Goal: Register for event/course

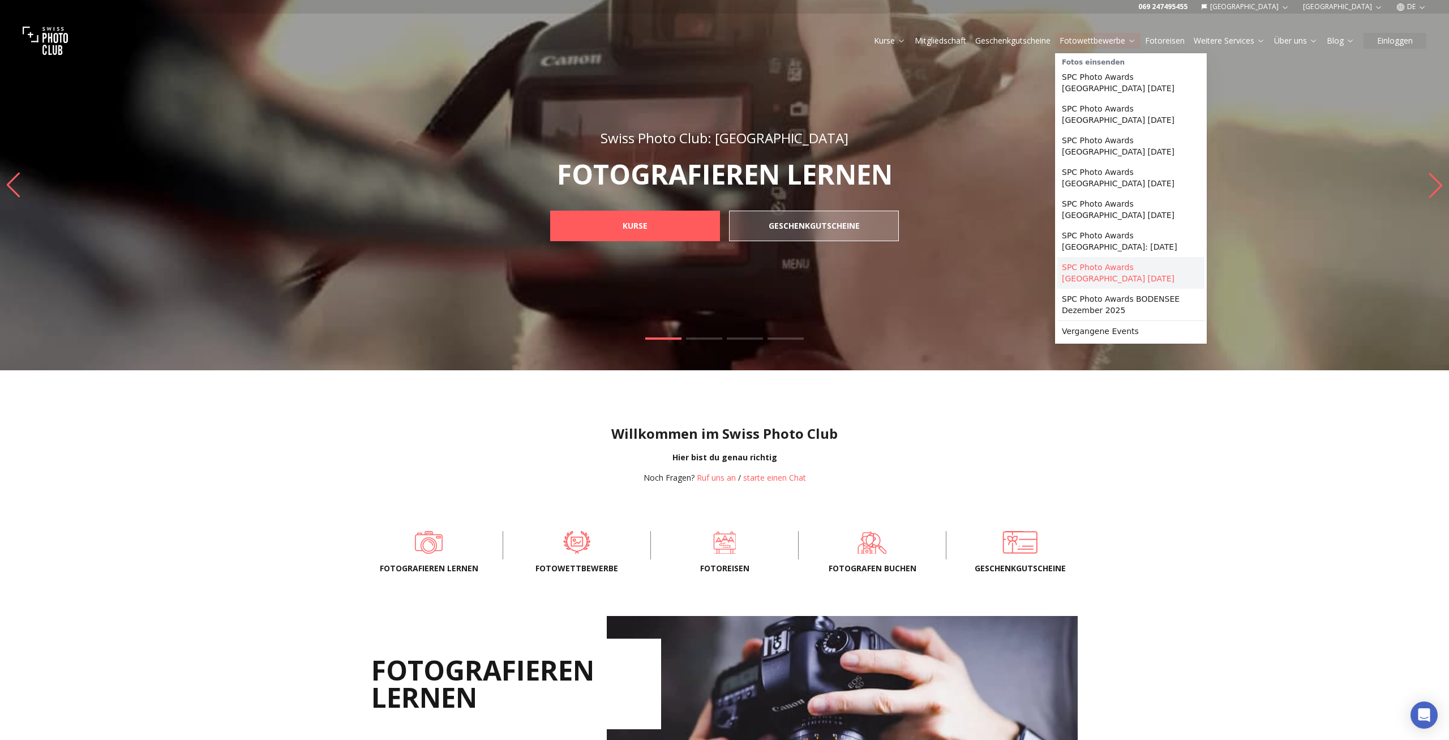
click at [1142, 264] on link "SPC Photo Awards [GEOGRAPHIC_DATA] [DATE]" at bounding box center [1130, 273] width 147 height 32
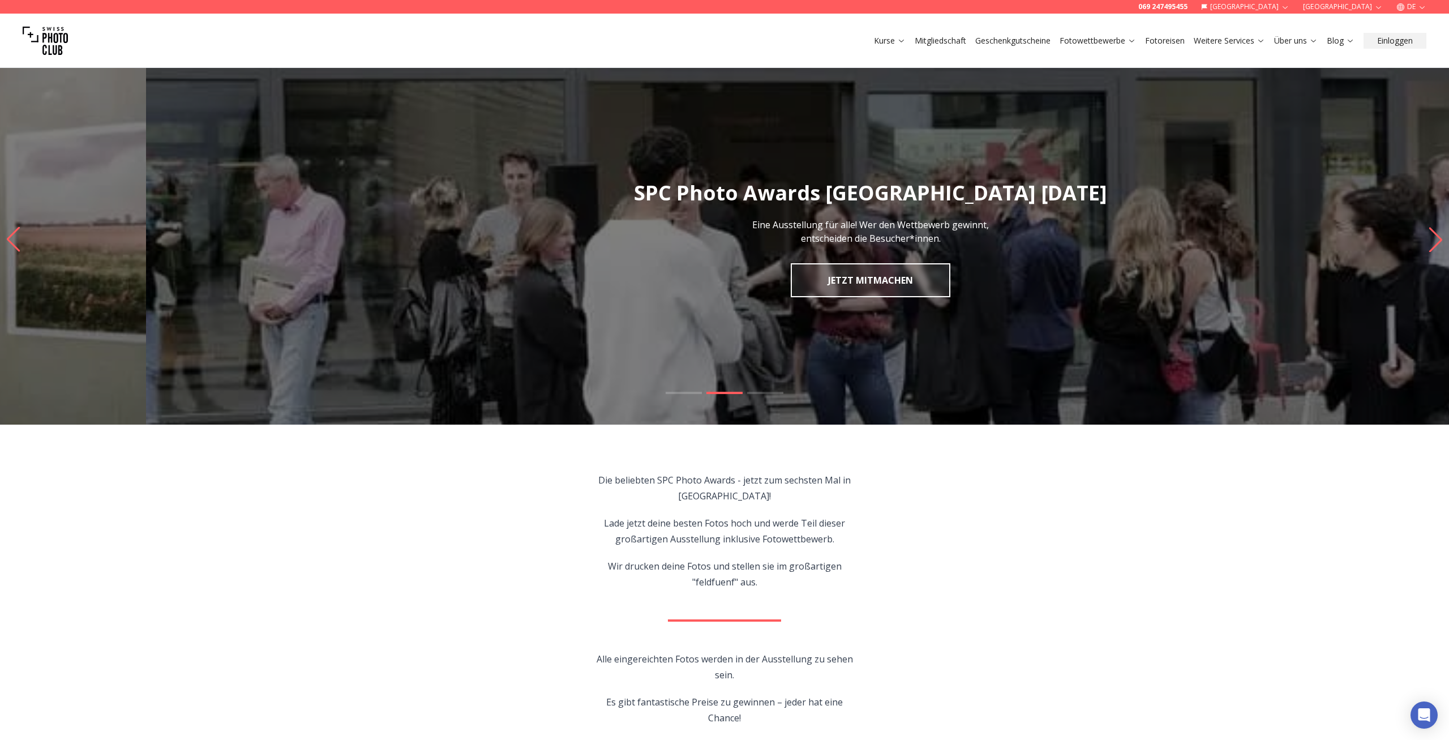
click at [0, 0] on slot "SPC Photo Awards [GEOGRAPHIC_DATA] [DATE] Eine Ausstellung für alle! Wer den We…" at bounding box center [0, 0] width 0 height 0
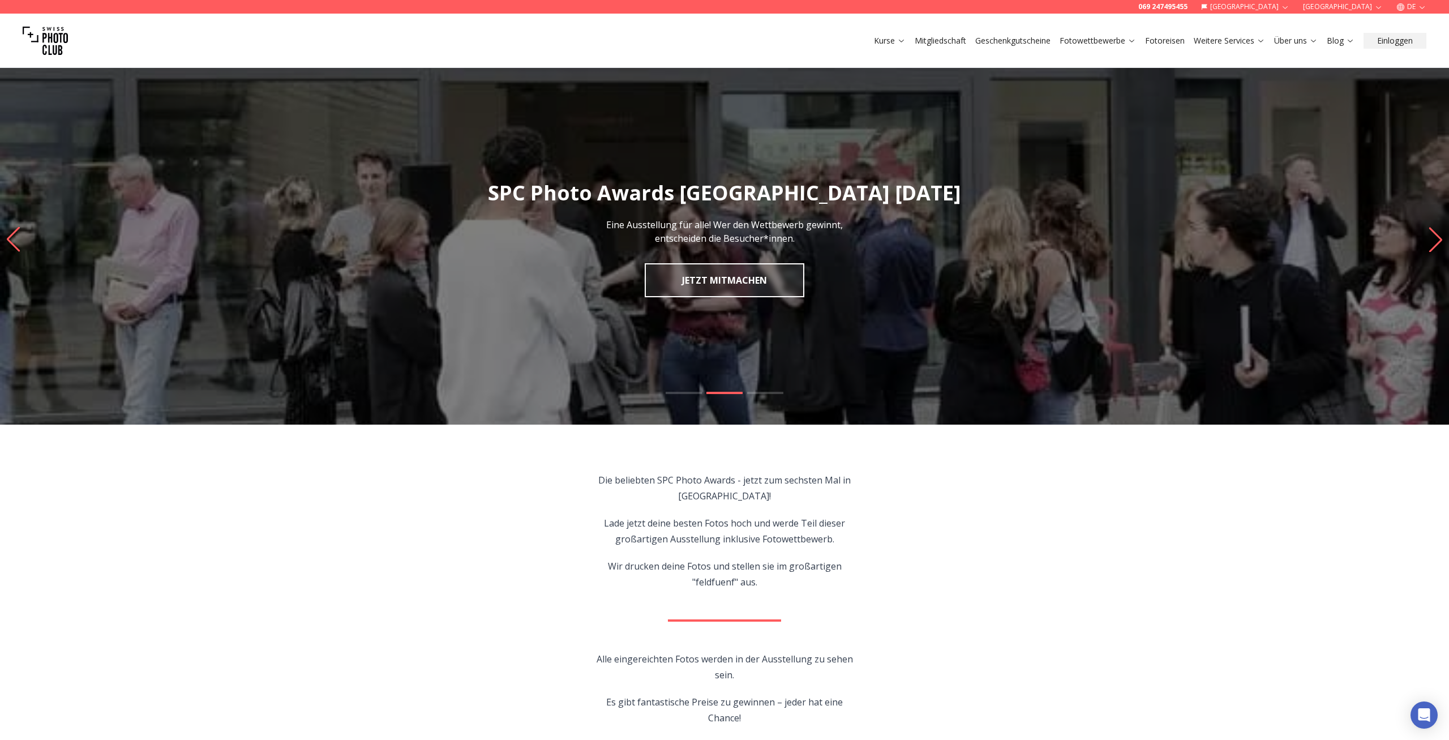
click at [1241, 197] on h1 "SPC Photo Awards [GEOGRAPHIC_DATA] [DATE]" at bounding box center [724, 193] width 1449 height 23
click at [0, 0] on slot "SPC Photo Awards [GEOGRAPHIC_DATA] [DATE] Eine Ausstellung für alle! Wer den We…" at bounding box center [0, 0] width 0 height 0
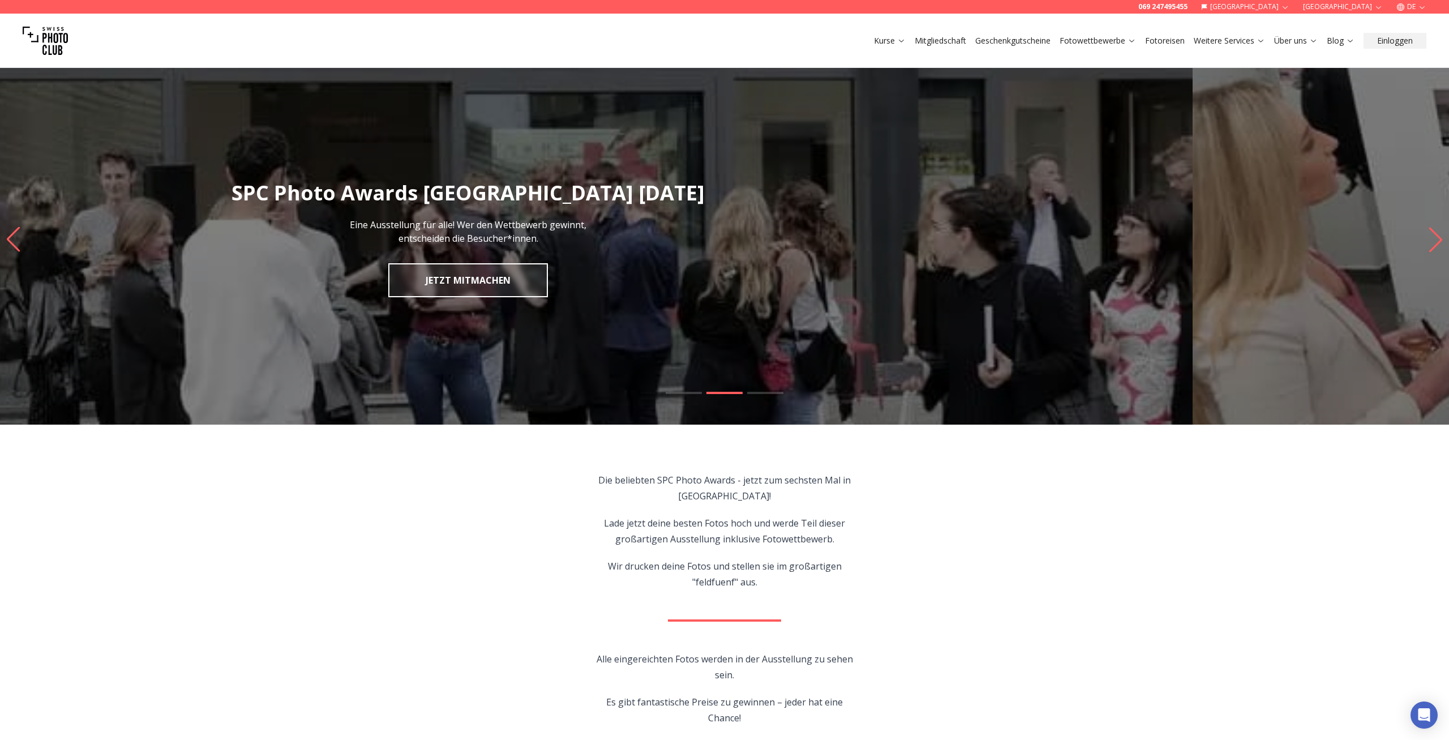
click at [652, 286] on img "2 / 3" at bounding box center [468, 239] width 1449 height 370
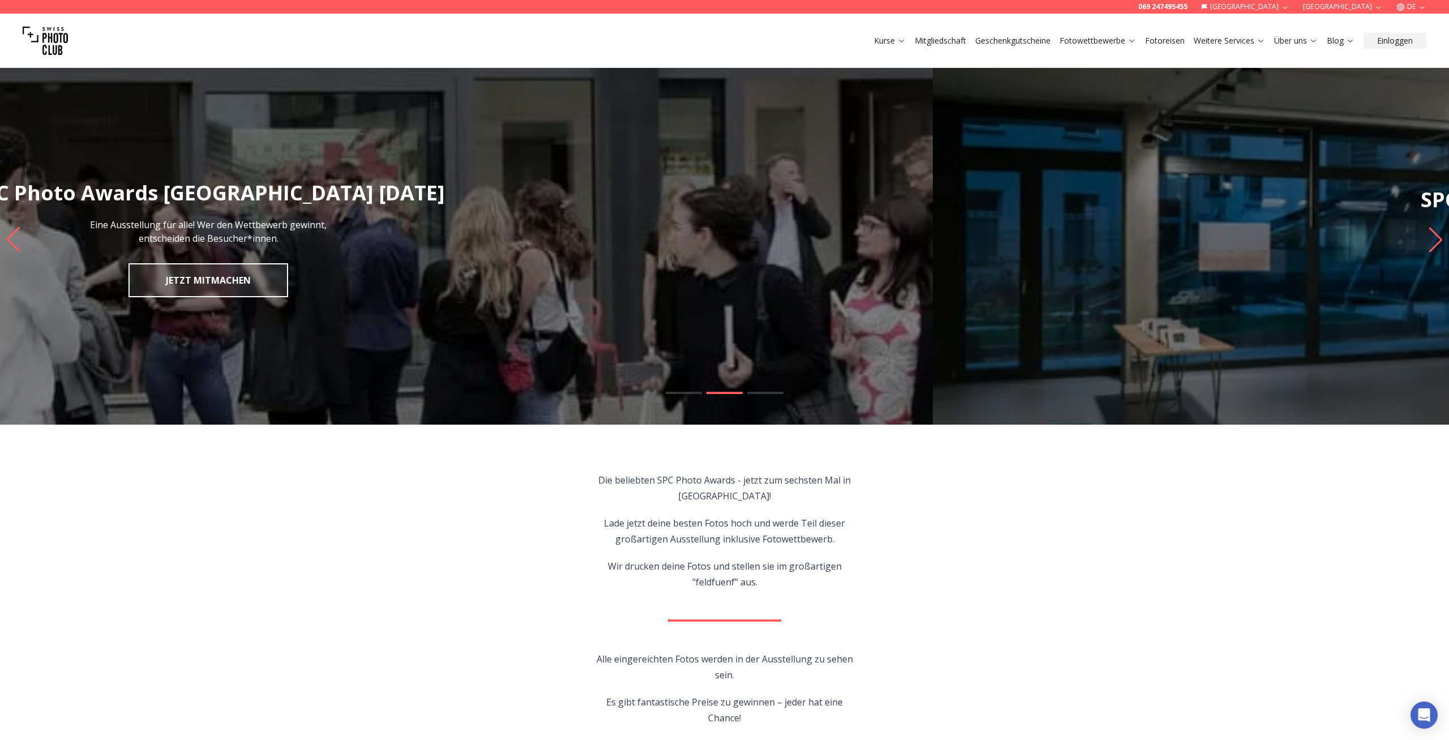
click at [316, 251] on img "2 / 3" at bounding box center [208, 239] width 1449 height 370
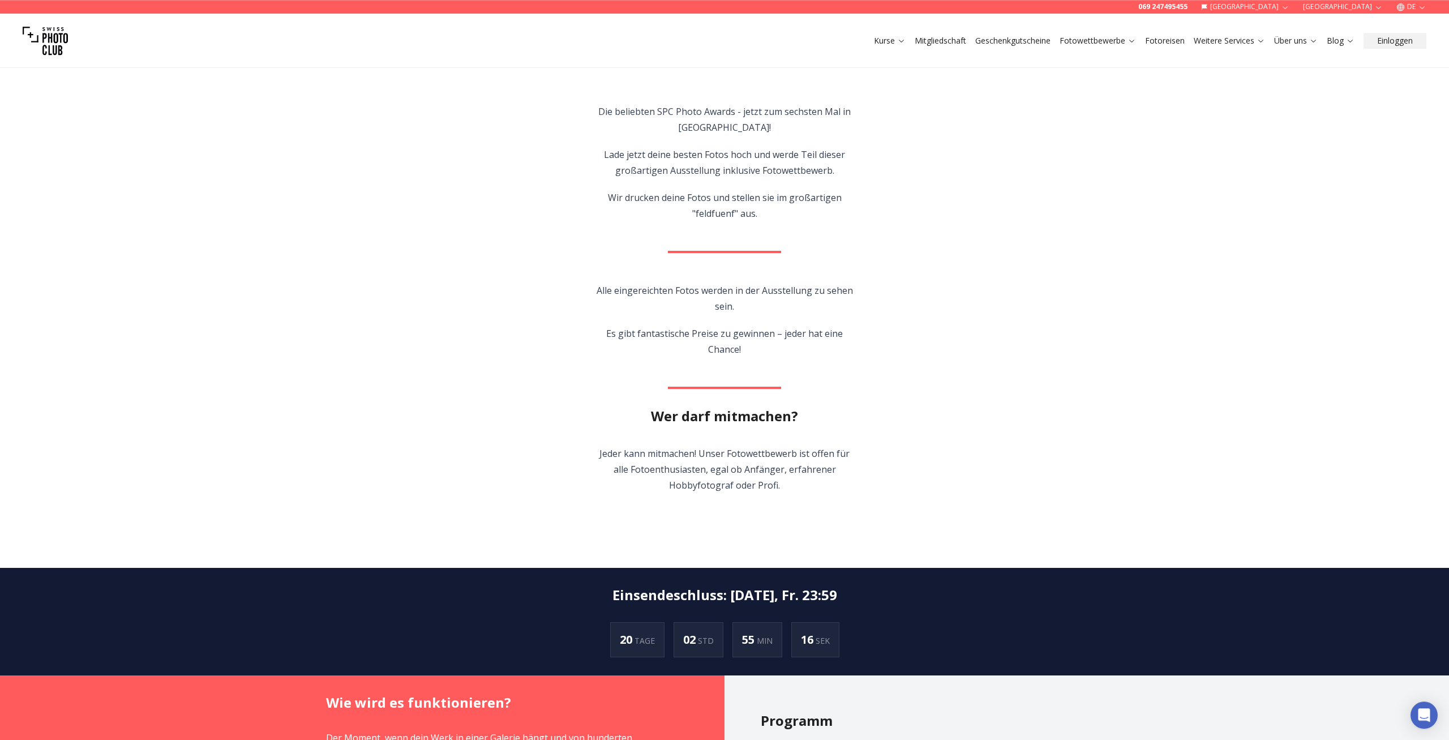
scroll to position [346, 0]
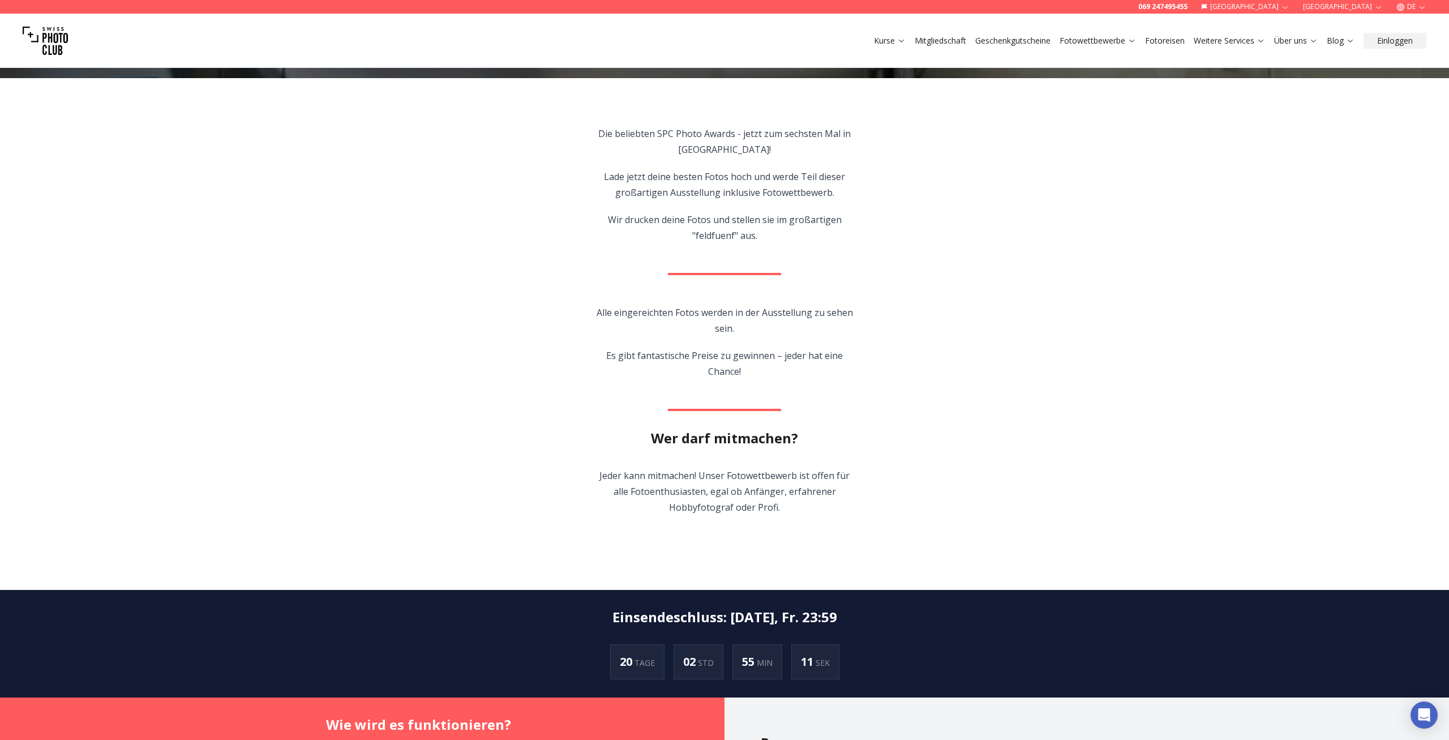
click at [953, 305] on section "Die beliebten SPC Photo Awards - jetzt zum sechsten Mal in [GEOGRAPHIC_DATA]! L…" at bounding box center [724, 334] width 725 height 512
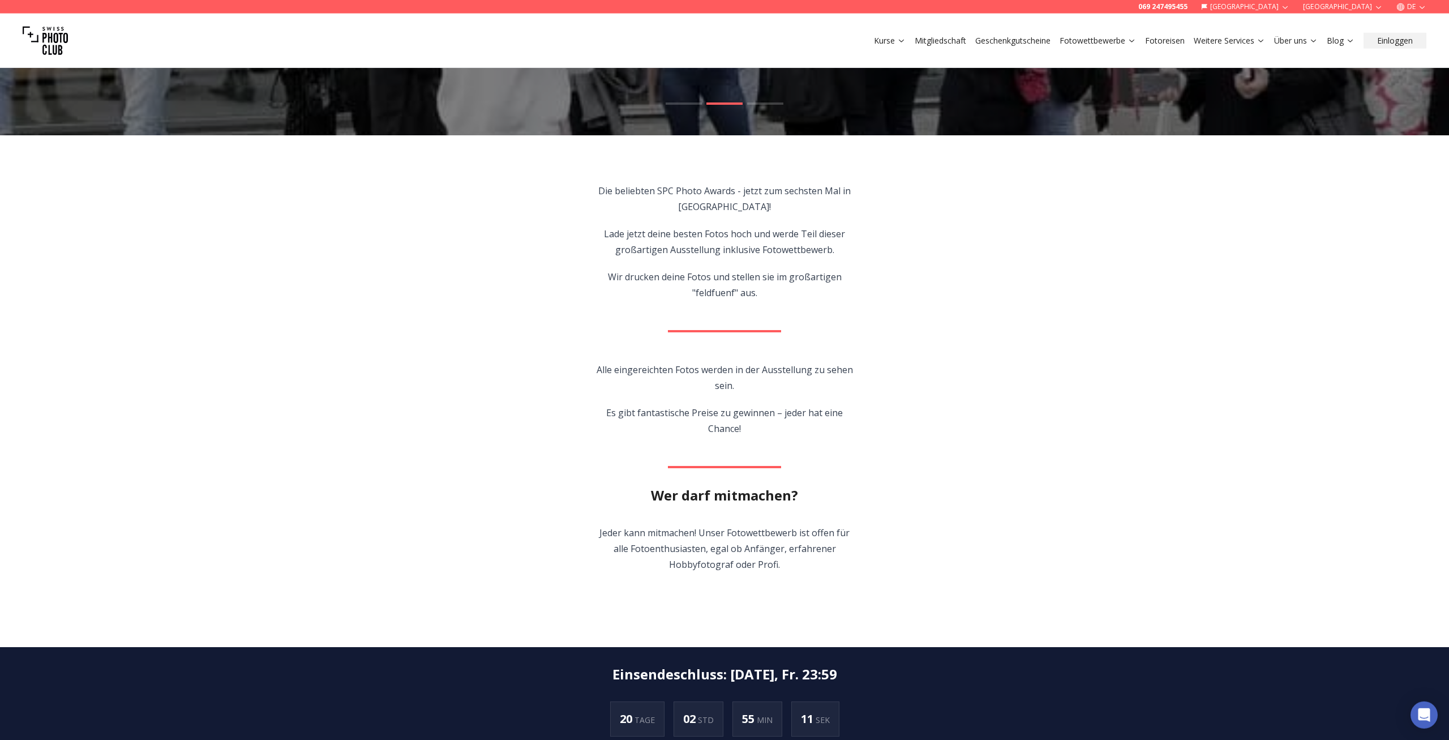
scroll to position [289, 0]
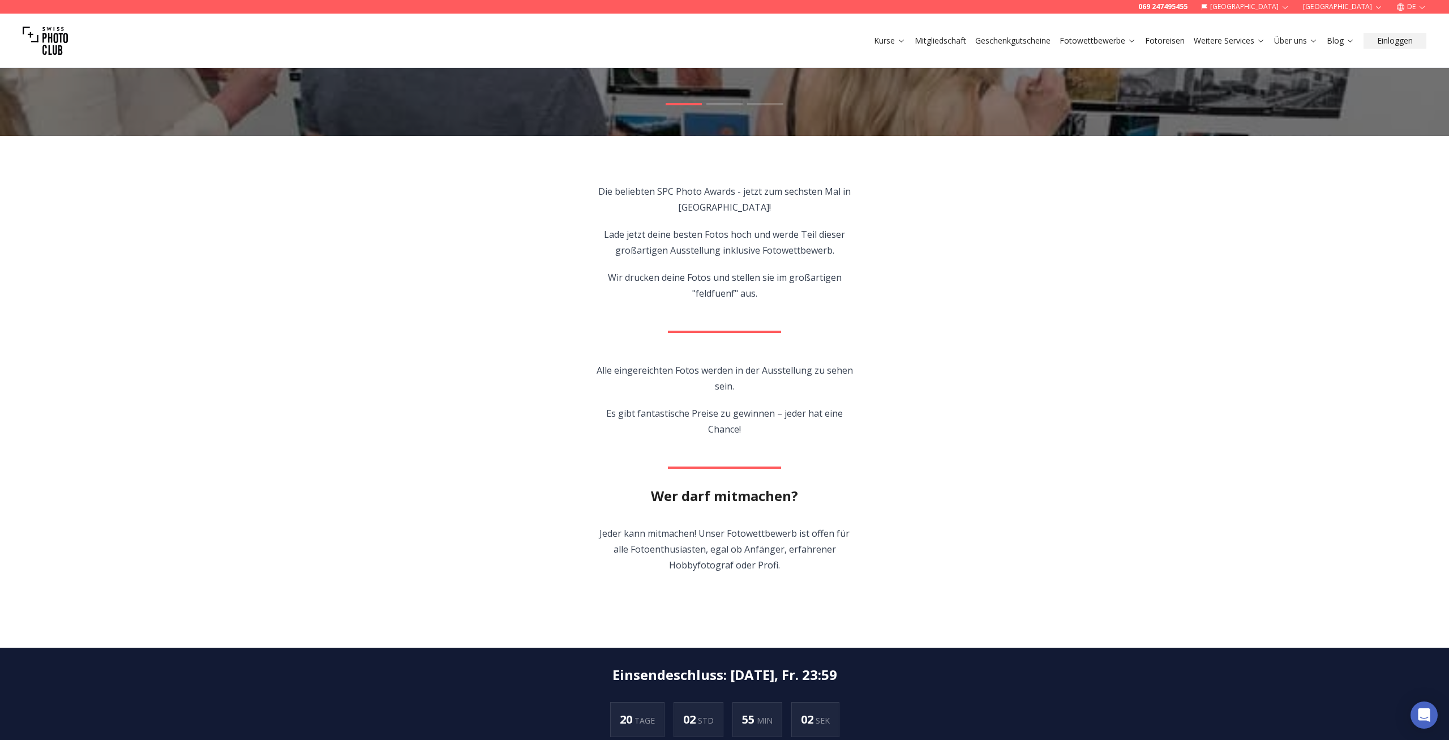
click at [909, 323] on section "Die beliebten SPC Photo Awards - jetzt zum sechsten Mal in [GEOGRAPHIC_DATA]! L…" at bounding box center [724, 392] width 725 height 512
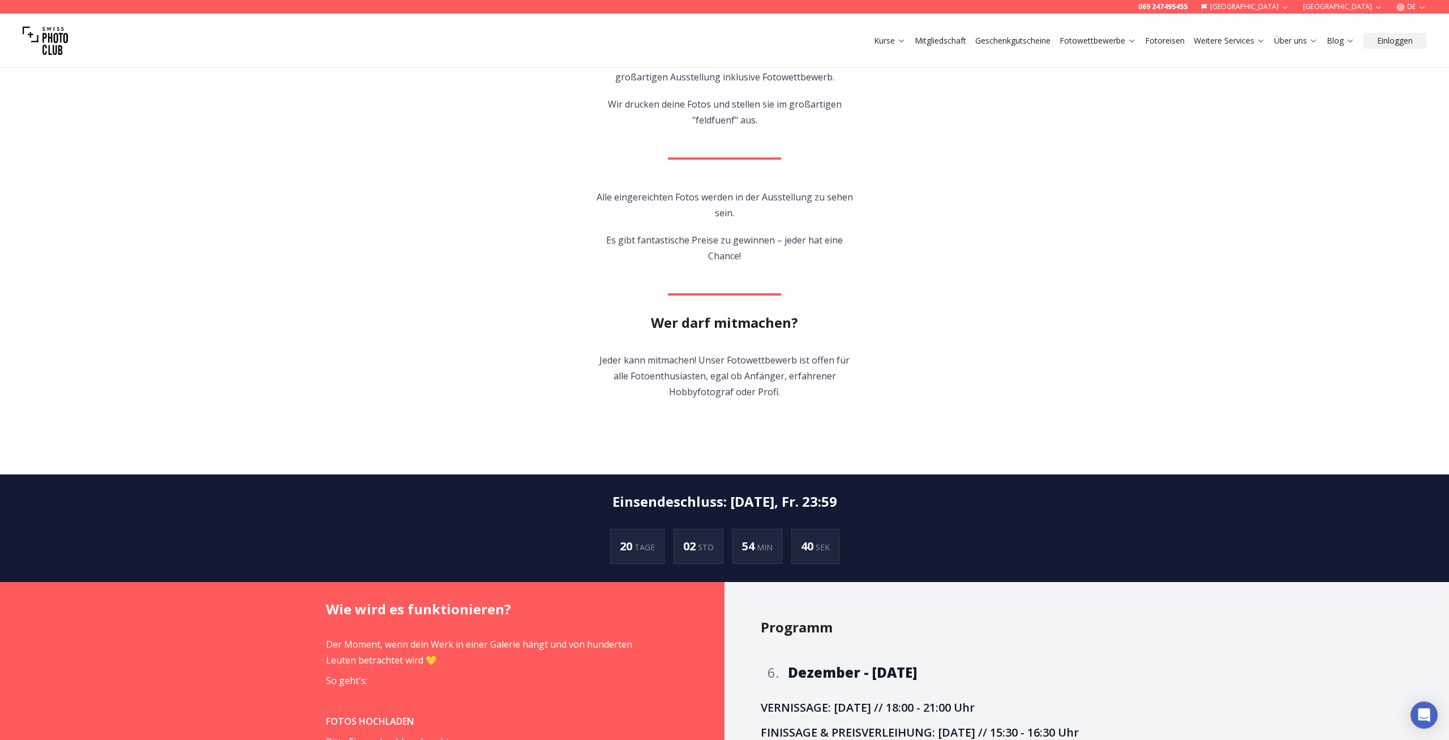
click at [730, 504] on h2 "Einsendeschluss : [DATE], Fr. 23:59" at bounding box center [725, 502] width 225 height 18
click at [899, 434] on section "Die beliebten SPC Photo Awards - jetzt zum sechsten Mal in [GEOGRAPHIC_DATA]! L…" at bounding box center [724, 219] width 725 height 512
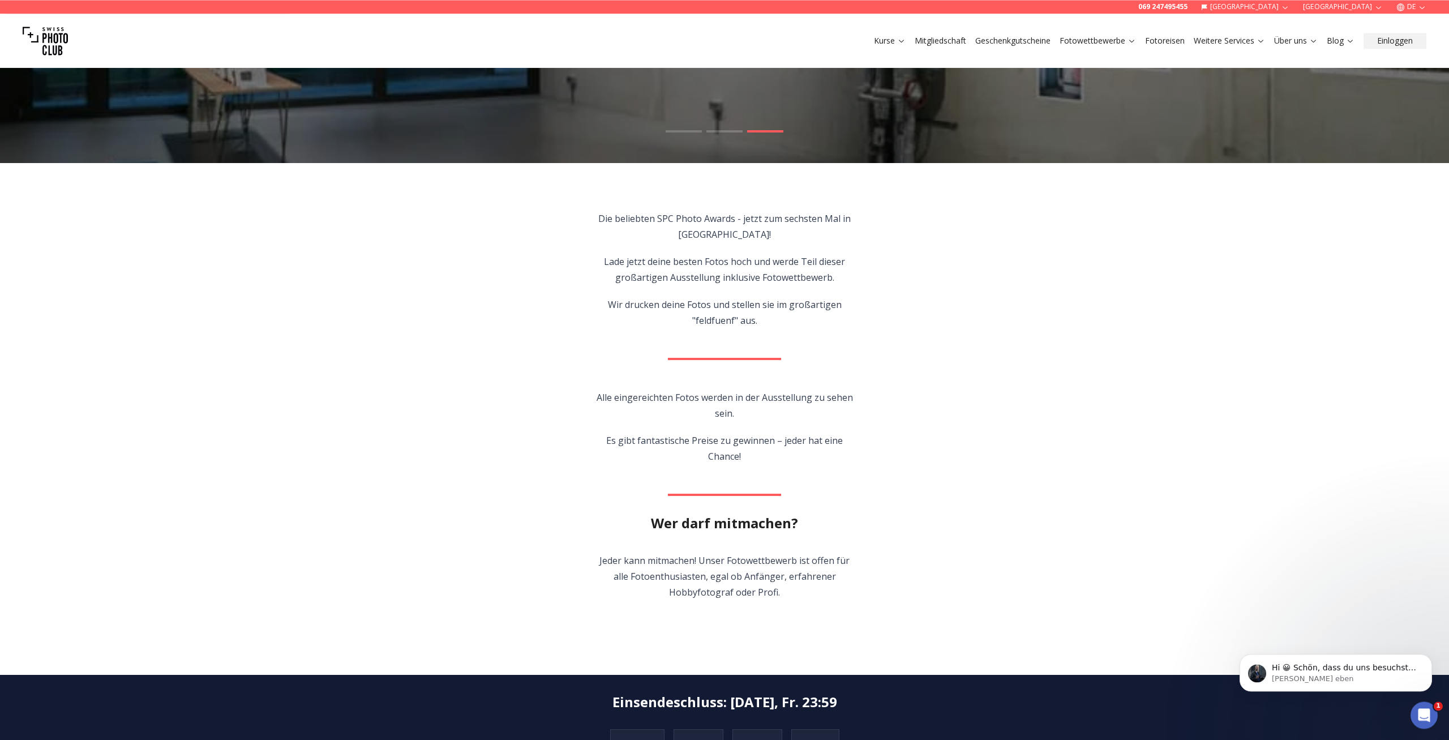
scroll to position [0, 0]
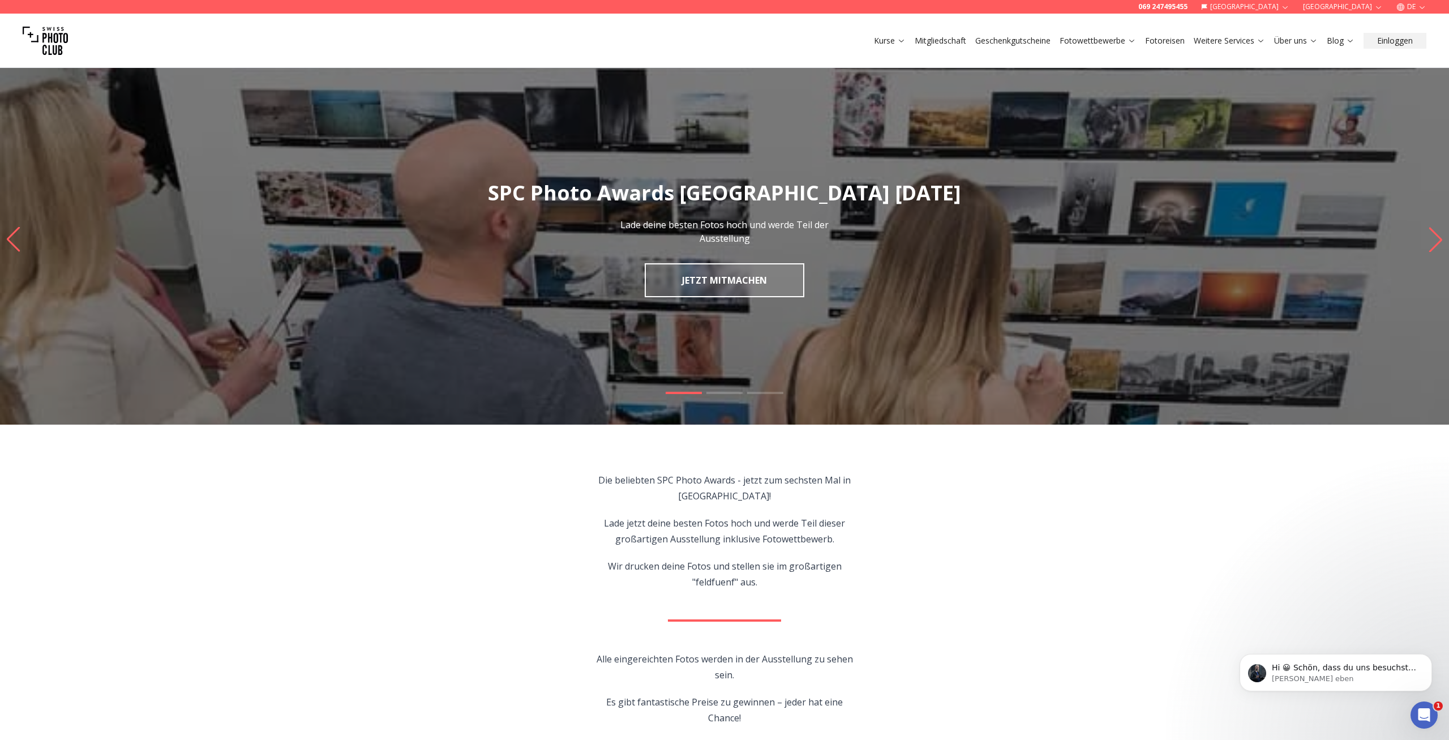
drag, startPoint x: 339, startPoint y: 483, endPoint x: 924, endPoint y: 230, distance: 637.9
click at [714, 29] on div "Kurse Mitgliedschaft Geschenkgutscheine Fotowettbewerbe Fotoreisen Weitere Serv…" at bounding box center [724, 41] width 1449 height 54
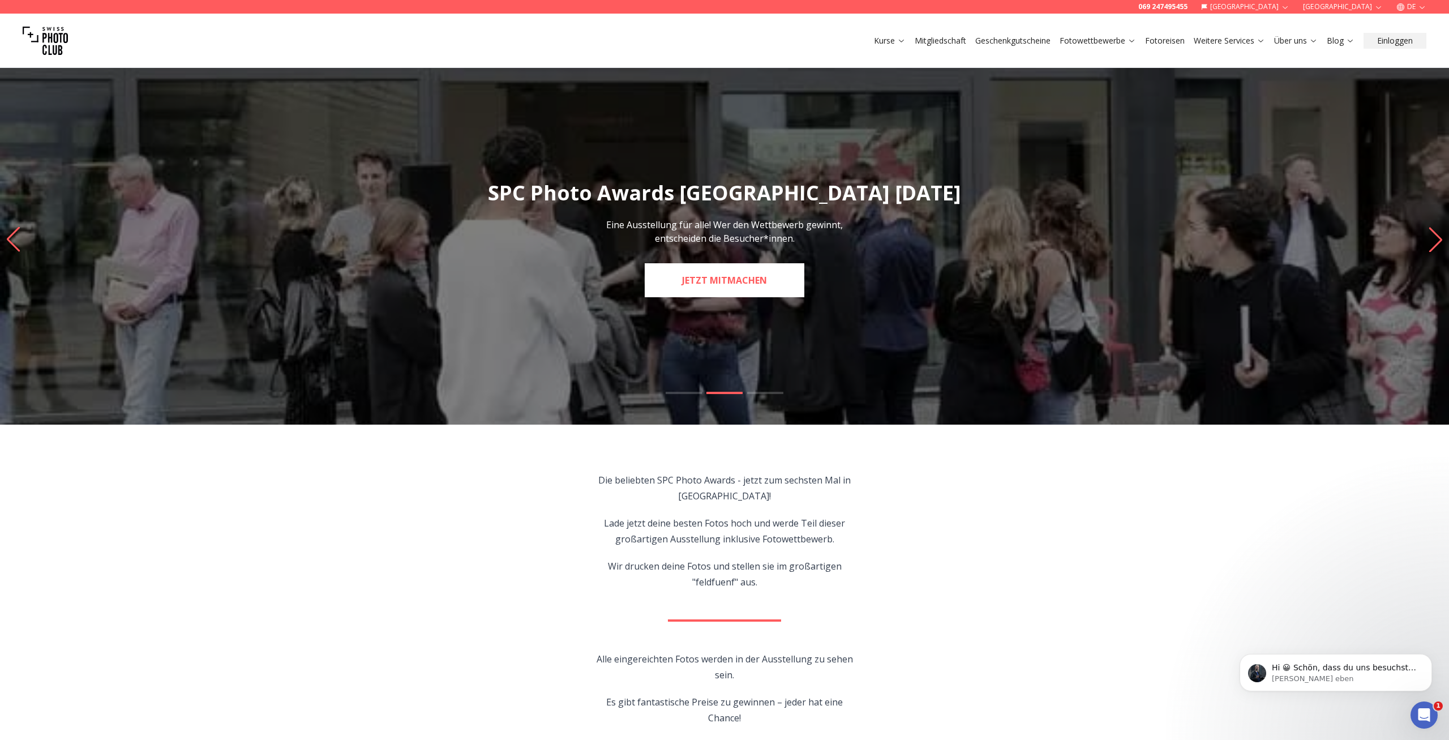
click at [757, 277] on link "JETZT MITMACHEN" at bounding box center [725, 280] width 160 height 34
select select "*******"
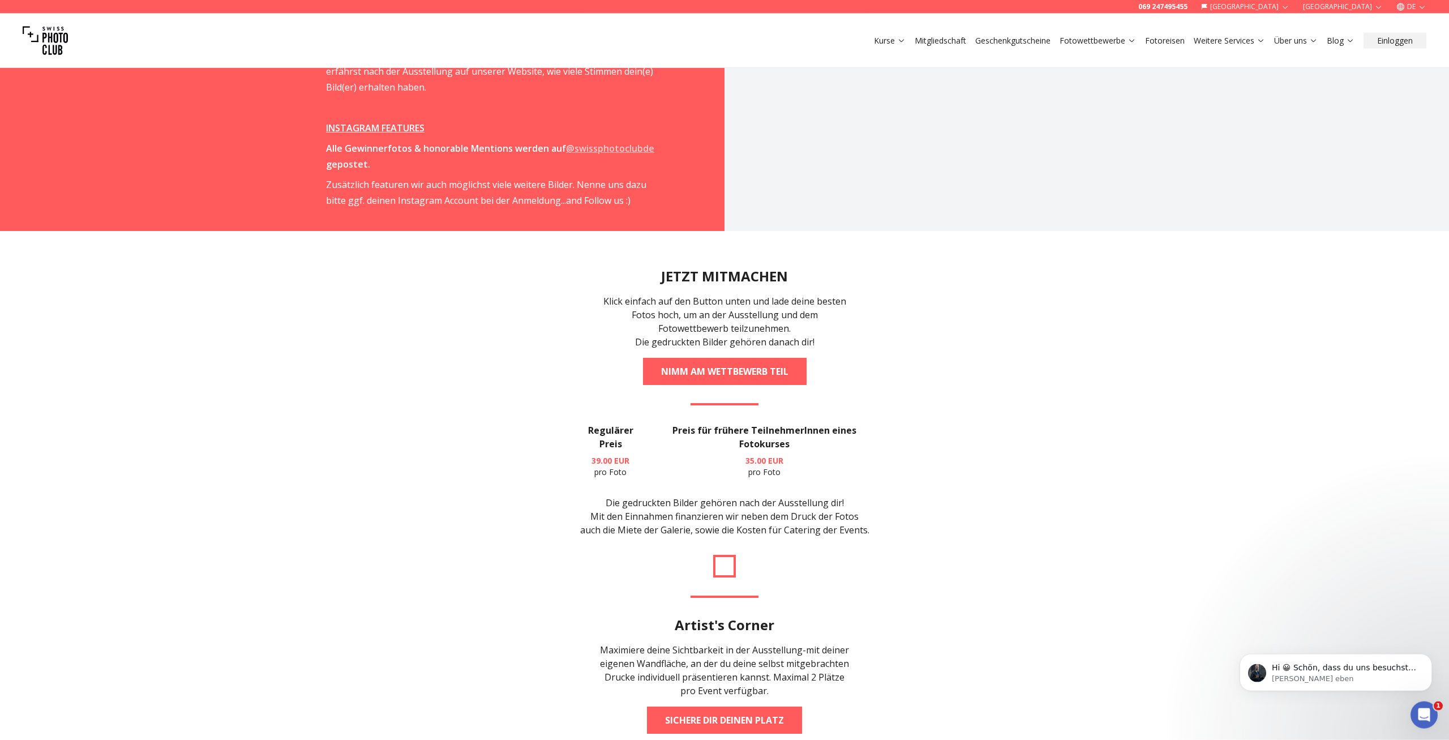
scroll to position [2367, 0]
